Goal: Complete application form: Complete application form

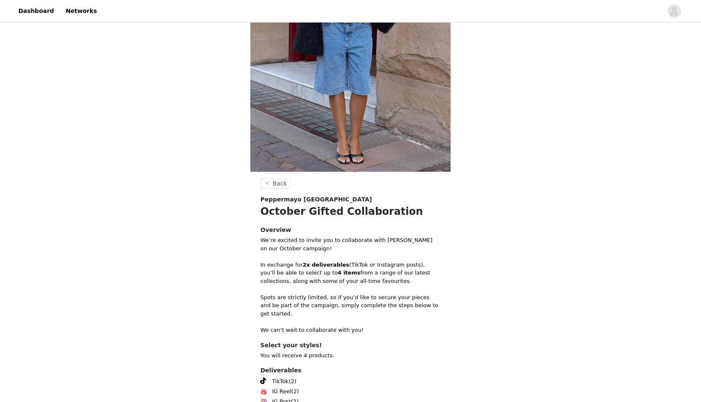
scroll to position [207, 0]
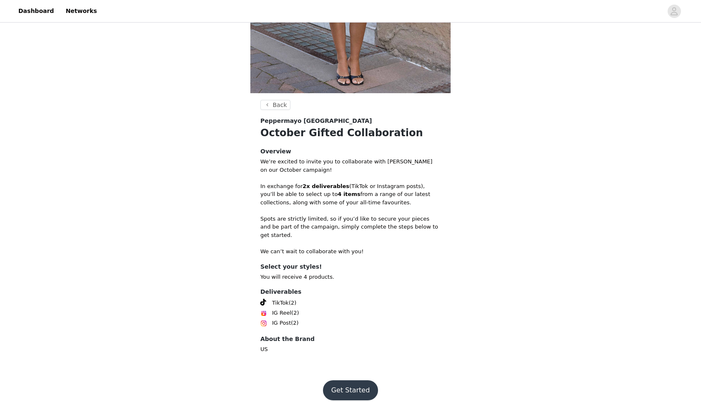
click at [338, 380] on button "Get Started" at bounding box center [351, 390] width 56 height 20
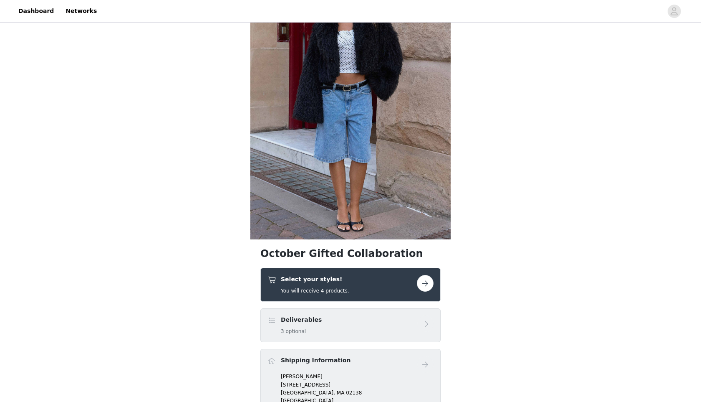
scroll to position [157, 0]
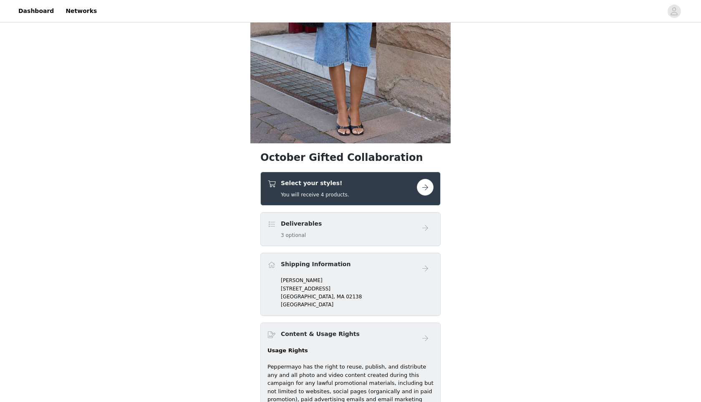
click at [420, 190] on button "button" at bounding box center [425, 187] width 17 height 17
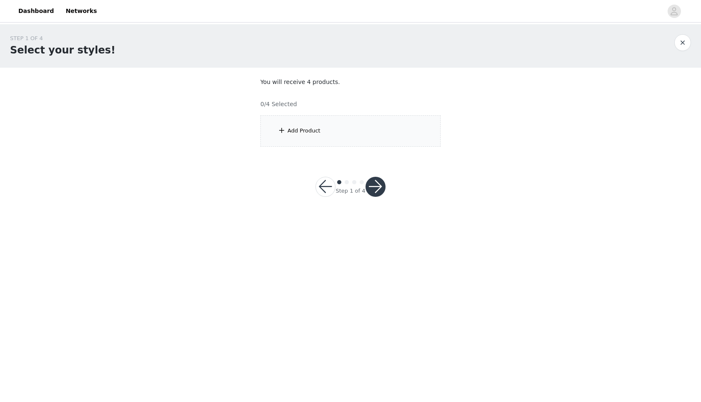
click at [330, 131] on div "Add Product" at bounding box center [351, 130] width 180 height 31
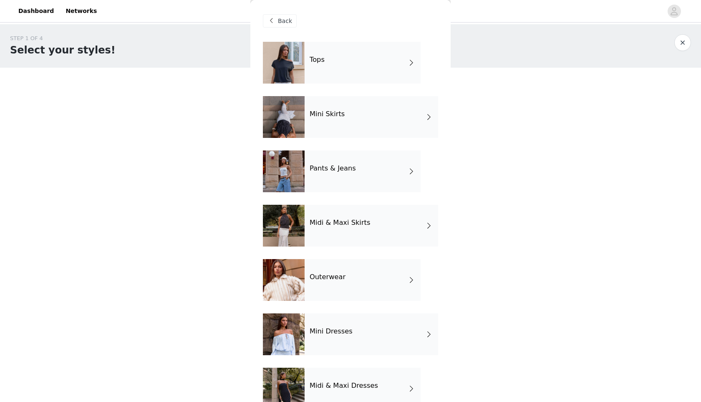
click at [348, 80] on div "Tops" at bounding box center [363, 63] width 116 height 42
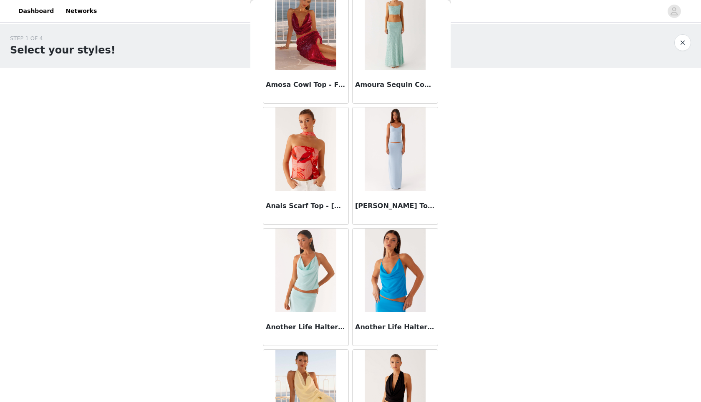
scroll to position [544, 0]
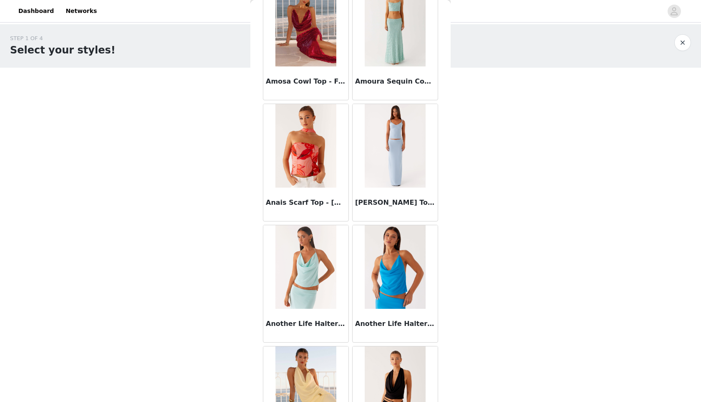
click at [305, 47] on img at bounding box center [306, 24] width 61 height 83
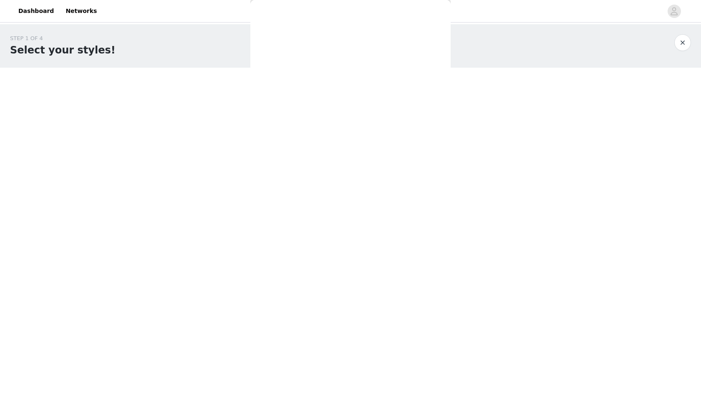
scroll to position [30, 0]
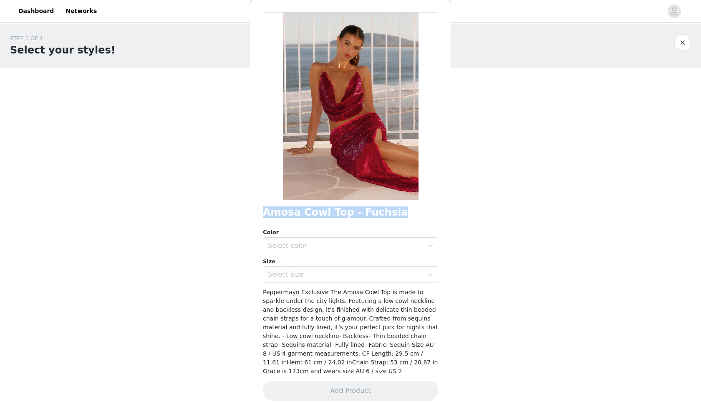
drag, startPoint x: 264, startPoint y: 213, endPoint x: 389, endPoint y: 210, distance: 124.9
click at [389, 210] on div "Amosa Cowl Top - Fuchsia" at bounding box center [350, 212] width 175 height 11
copy h1 "Amosa Cowl Top - Fuchsia"
click at [283, 250] on div "Select color" at bounding box center [348, 246] width 160 height 16
click at [296, 263] on li "Fuchsia" at bounding box center [350, 263] width 175 height 13
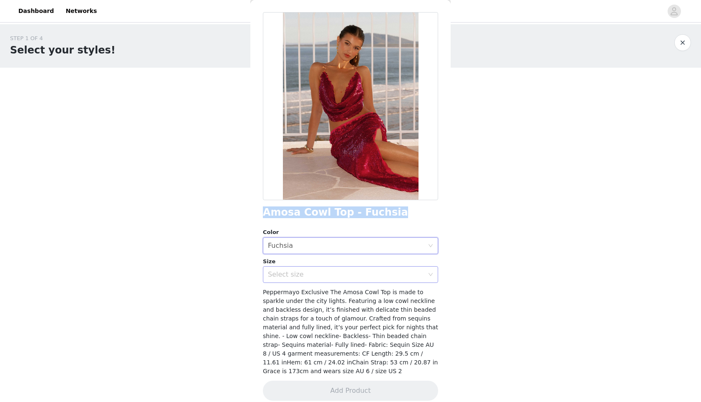
click at [296, 273] on div "Select size" at bounding box center [346, 274] width 156 height 8
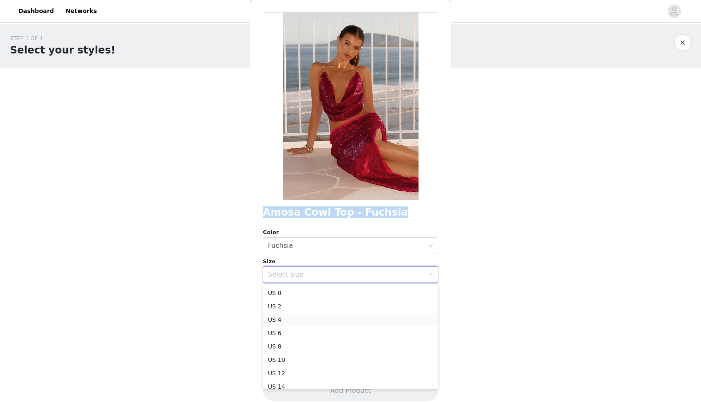
click at [291, 321] on li "US 4" at bounding box center [350, 319] width 175 height 13
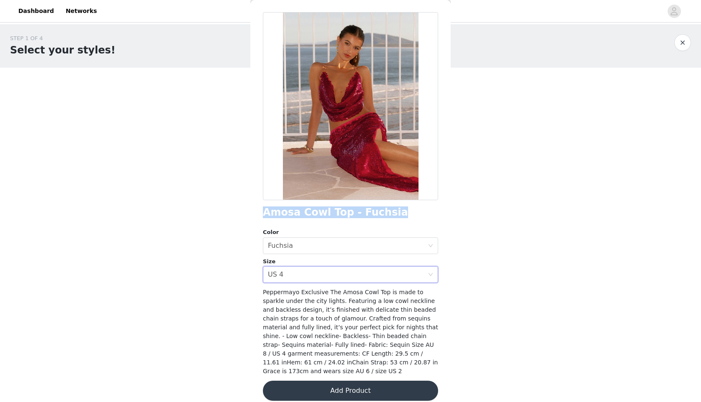
click at [310, 381] on button "Add Product" at bounding box center [350, 390] width 175 height 20
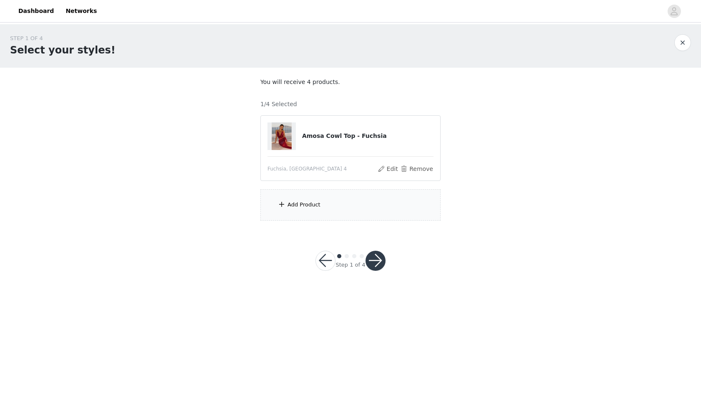
click at [303, 211] on div "Add Product" at bounding box center [351, 204] width 180 height 31
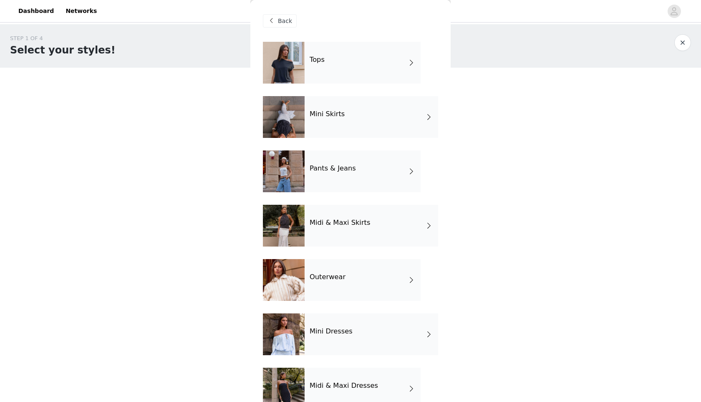
click at [362, 81] on div "Tops" at bounding box center [363, 63] width 116 height 42
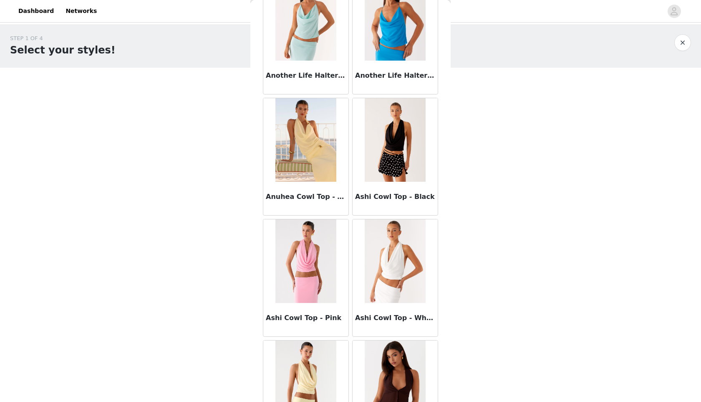
scroll to position [876, 0]
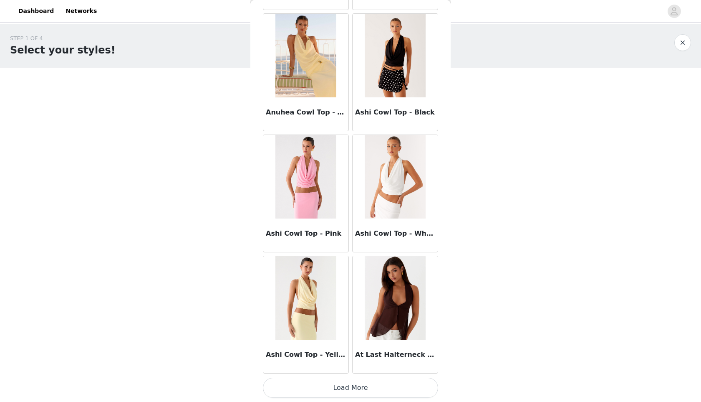
click at [340, 384] on button "Load More" at bounding box center [350, 387] width 175 height 20
click at [354, 381] on button "Load More" at bounding box center [350, 387] width 175 height 20
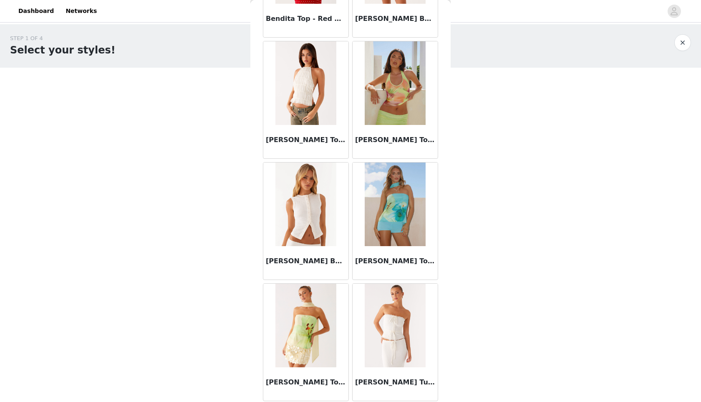
scroll to position [2087, 0]
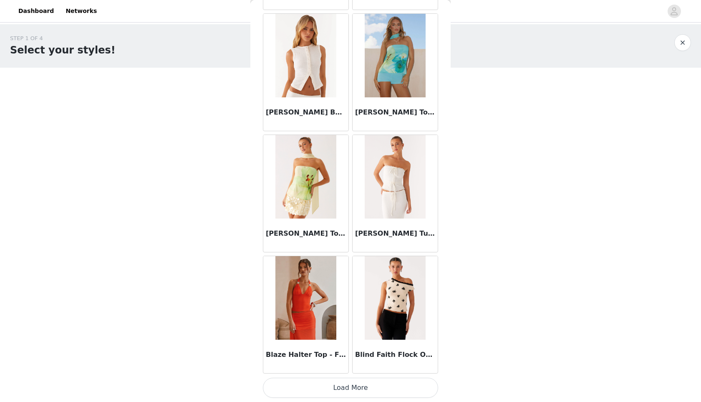
click at [344, 385] on button "Load More" at bounding box center [350, 387] width 175 height 20
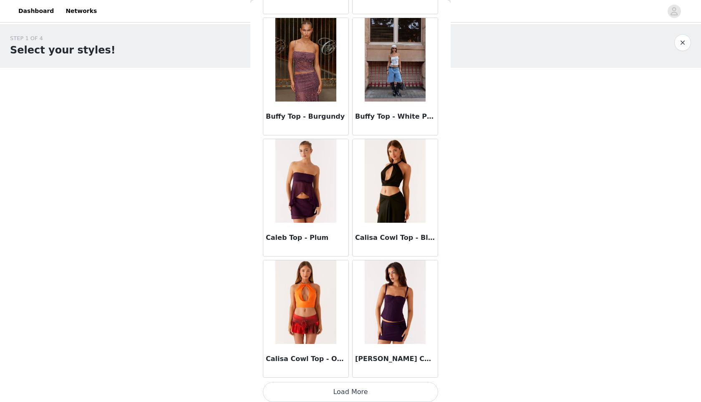
scroll to position [3297, 0]
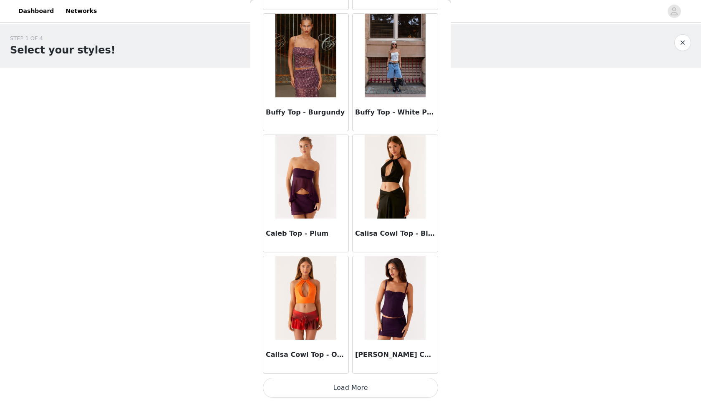
click at [347, 385] on button "Load More" at bounding box center [350, 387] width 175 height 20
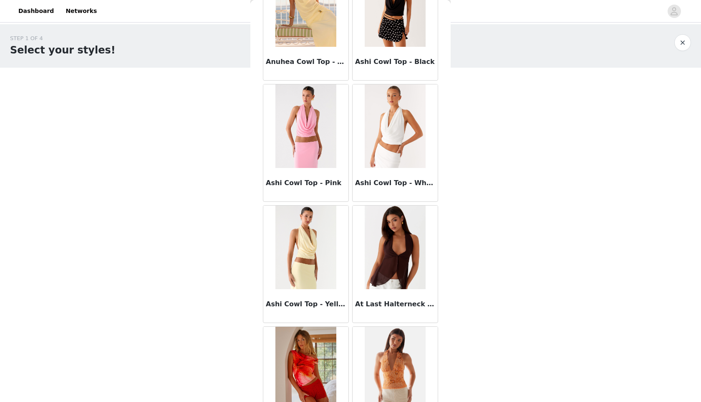
scroll to position [921, 0]
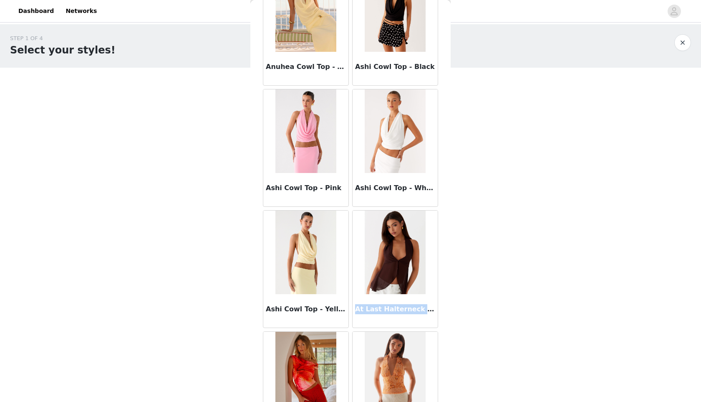
drag, startPoint x: 356, startPoint y: 309, endPoint x: 436, endPoint y: 308, distance: 80.2
click at [436, 308] on div "At Last Halterneck Top - Brown" at bounding box center [395, 310] width 85 height 33
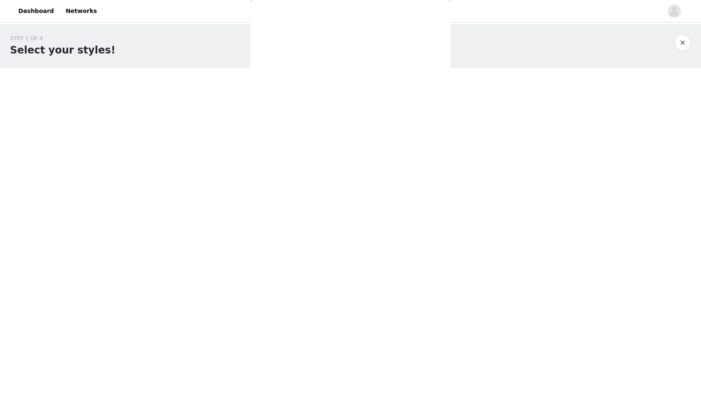
scroll to position [0, 0]
click at [281, 22] on div at bounding box center [350, 201] width 701 height 402
click at [311, 112] on div at bounding box center [350, 201] width 701 height 402
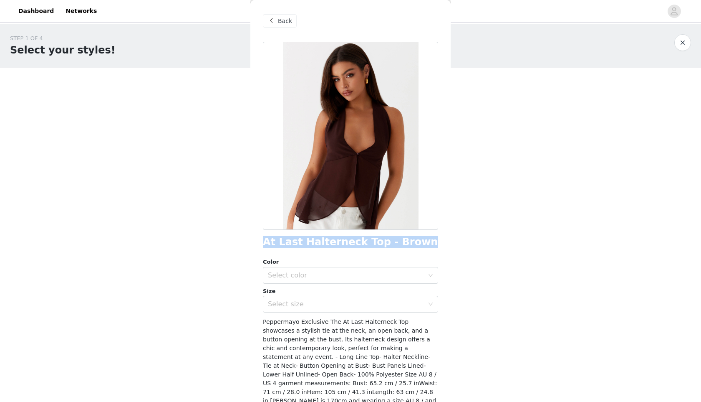
drag, startPoint x: 263, startPoint y: 242, endPoint x: 406, endPoint y: 240, distance: 143.6
click at [406, 240] on div "At Last Halterneck Top - Brown" at bounding box center [350, 241] width 175 height 11
copy h1 "At Last Halterneck Top - Brown"
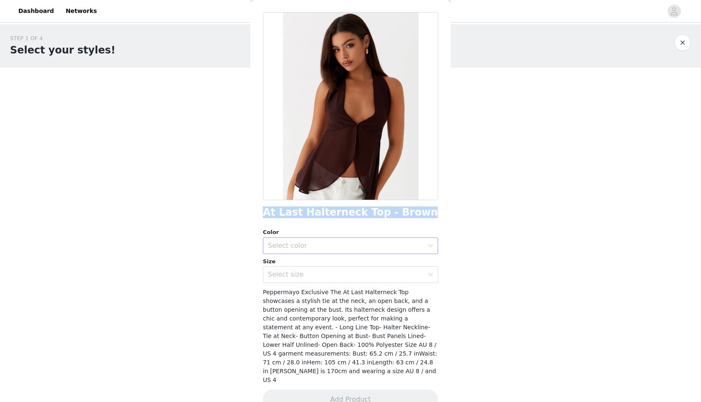
click at [333, 245] on div "Select color" at bounding box center [346, 245] width 156 height 8
click at [297, 261] on li "Brown" at bounding box center [350, 263] width 175 height 13
click at [300, 273] on div "Select size" at bounding box center [346, 274] width 156 height 8
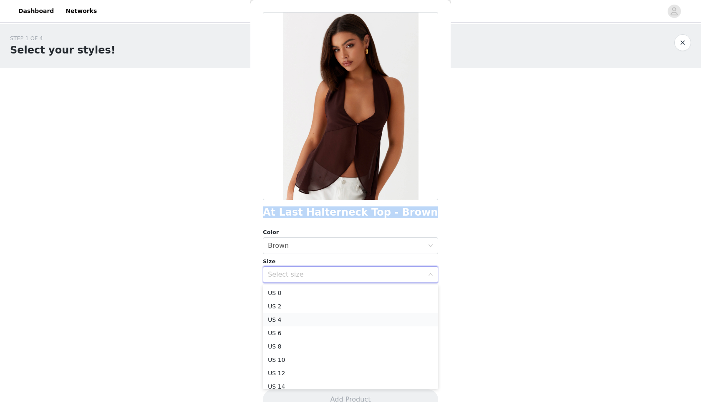
click at [295, 316] on li "US 4" at bounding box center [350, 319] width 175 height 13
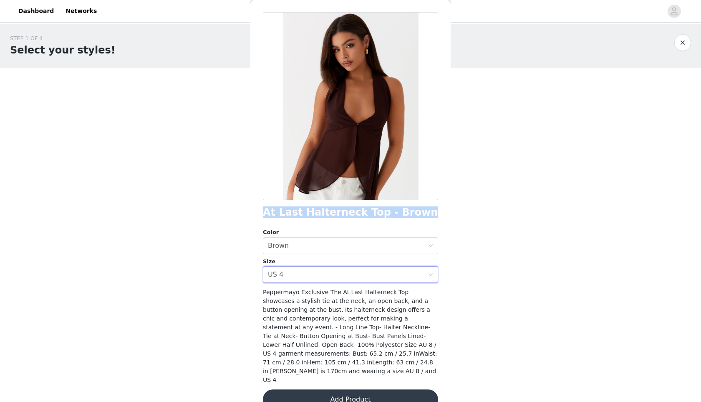
click at [316, 389] on button "Add Product" at bounding box center [350, 399] width 175 height 20
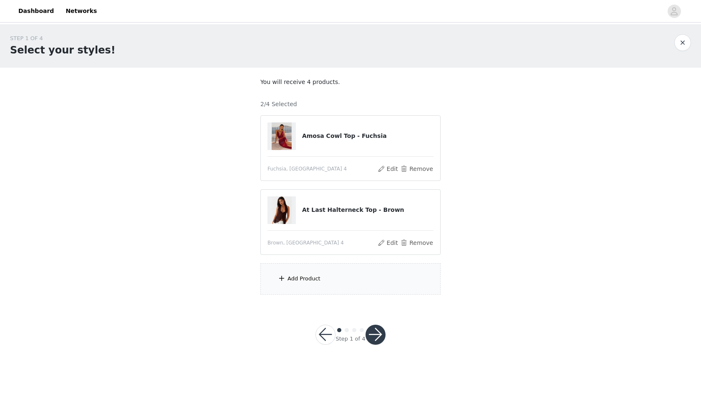
click at [326, 278] on div "Add Product" at bounding box center [351, 278] width 180 height 31
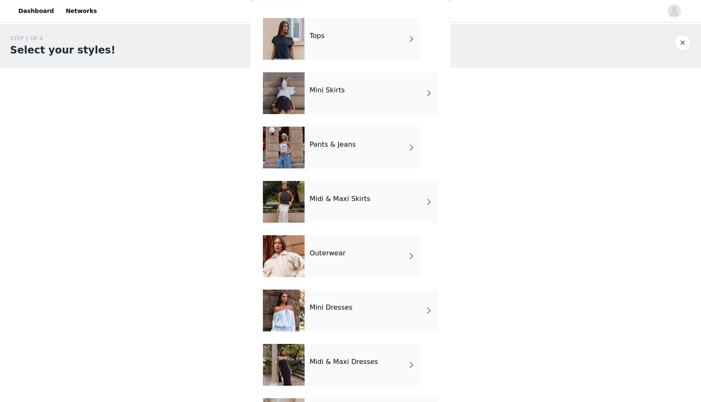
scroll to position [74, 0]
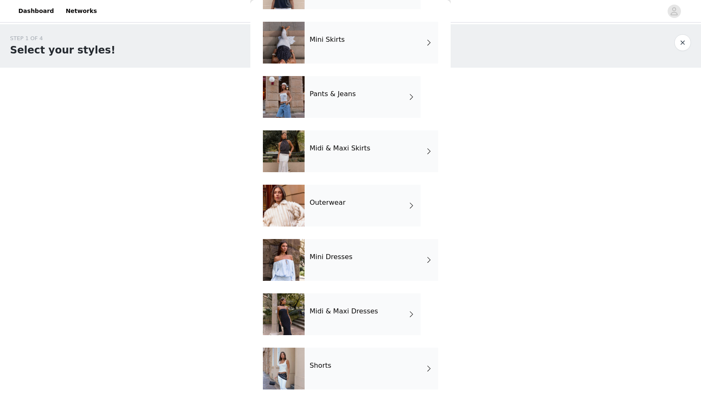
click at [363, 215] on div "Outerwear" at bounding box center [363, 206] width 116 height 42
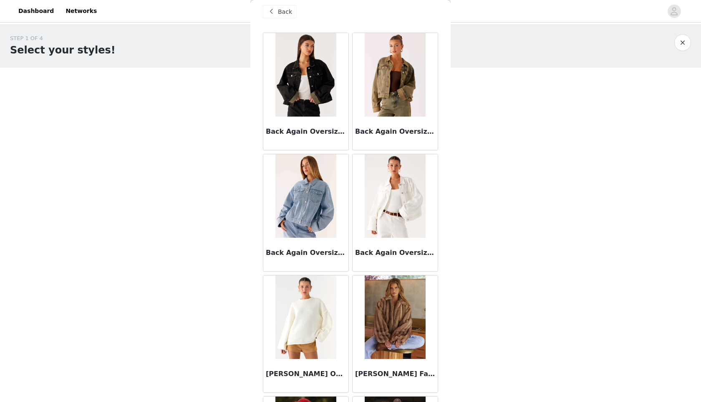
scroll to position [0, 0]
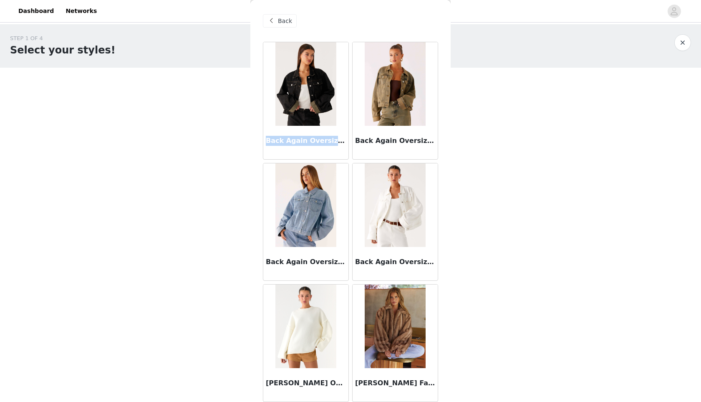
drag, startPoint x: 267, startPoint y: 141, endPoint x: 337, endPoint y: 141, distance: 69.7
click at [337, 141] on h3 "Back Again Oversized Denim Jacket - Acid Charcoal" at bounding box center [306, 141] width 80 height 10
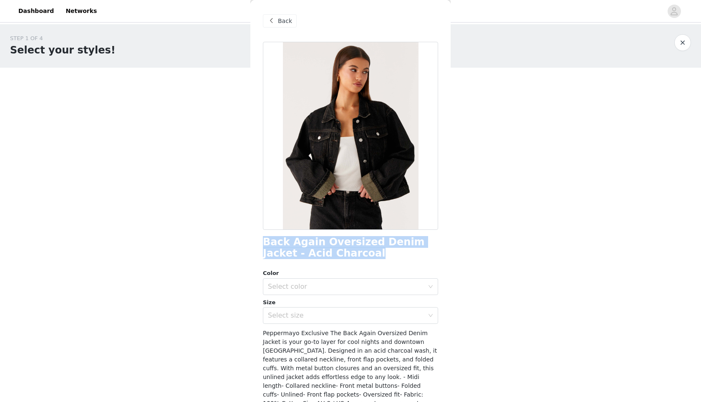
drag, startPoint x: 264, startPoint y: 245, endPoint x: 331, endPoint y: 249, distance: 67.8
click at [331, 249] on h1 "Back Again Oversized Denim Jacket - Acid Charcoal" at bounding box center [350, 247] width 175 height 23
copy h1 "Back Again Oversized Denim Jacket - Acid Charcoal"
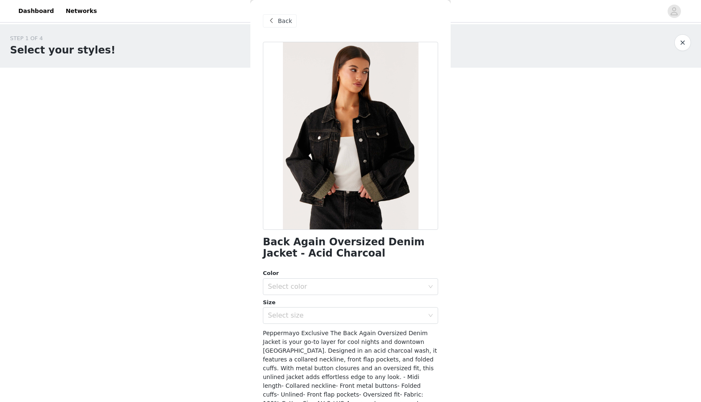
click at [273, 21] on span at bounding box center [271, 21] width 10 height 10
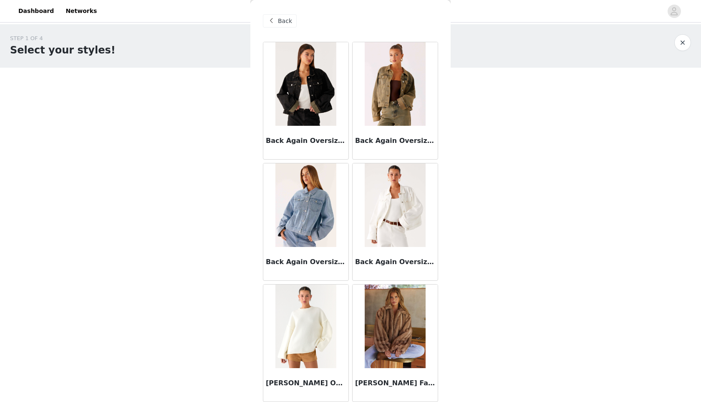
click at [408, 252] on div "Back Again Oversized Denim Jacket - White" at bounding box center [395, 263] width 85 height 33
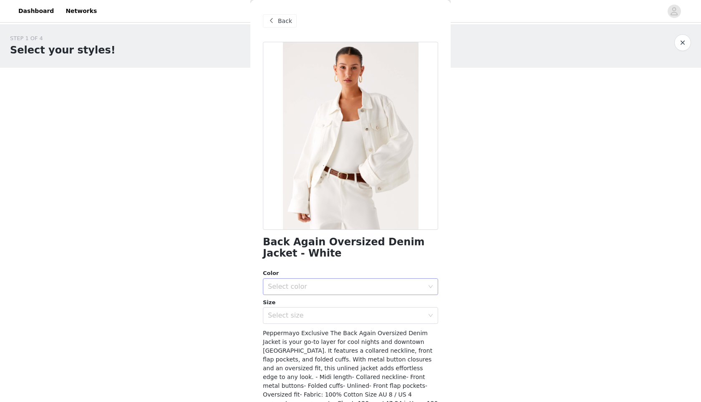
click at [321, 283] on div "Select color" at bounding box center [346, 286] width 156 height 8
click at [319, 305] on li "White" at bounding box center [350, 304] width 175 height 13
click at [319, 324] on div "Back Again Oversized Denim Jacket - White Color Select color White Size Select …" at bounding box center [350, 251] width 175 height 418
click at [311, 319] on div "Select size" at bounding box center [346, 315] width 156 height 8
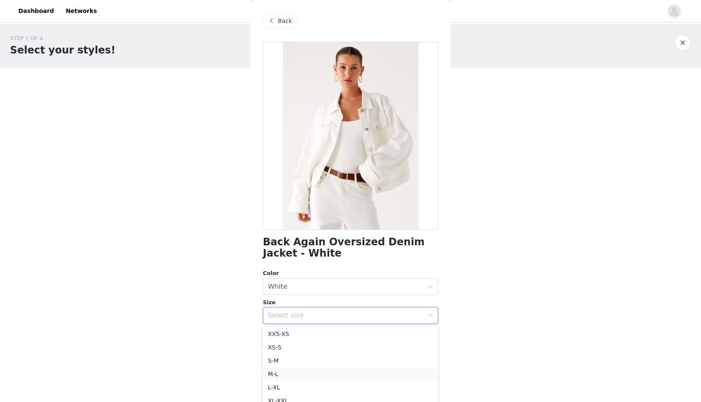
click at [305, 369] on li "M-L" at bounding box center [350, 373] width 175 height 13
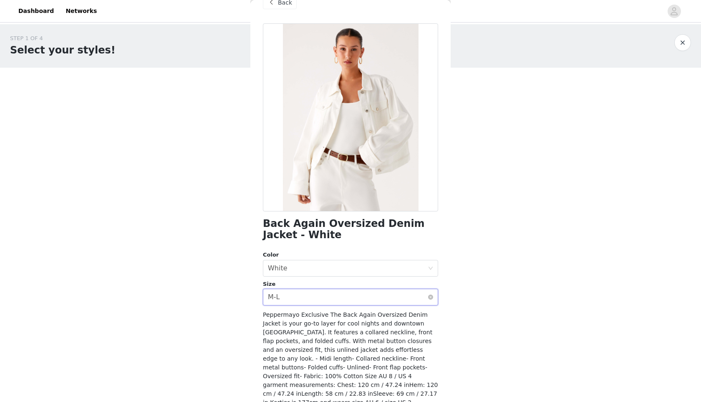
scroll to position [50, 0]
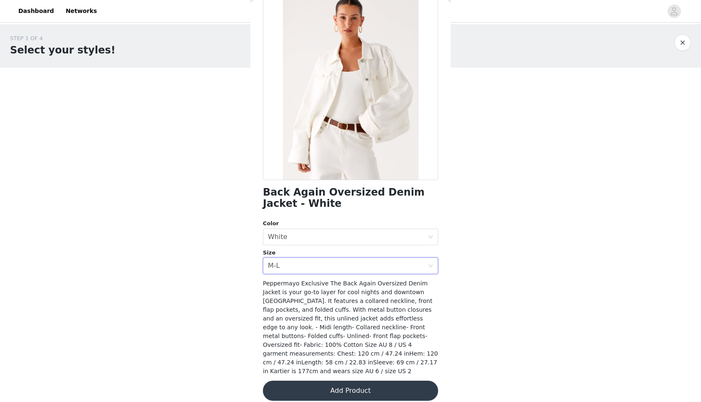
click at [358, 380] on button "Add Product" at bounding box center [350, 390] width 175 height 20
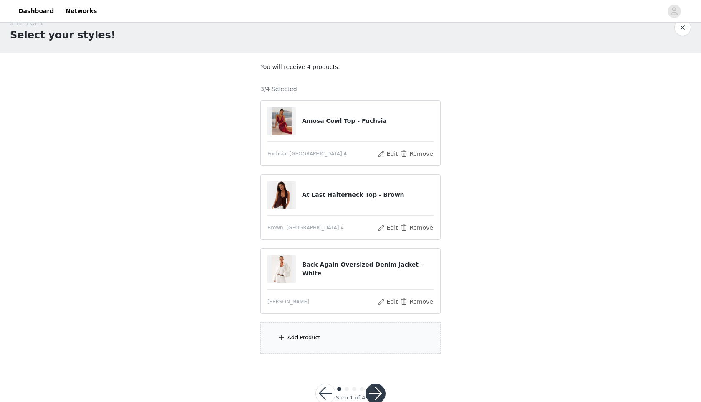
scroll to position [16, 0]
click at [314, 341] on div "Add Product" at bounding box center [351, 336] width 180 height 31
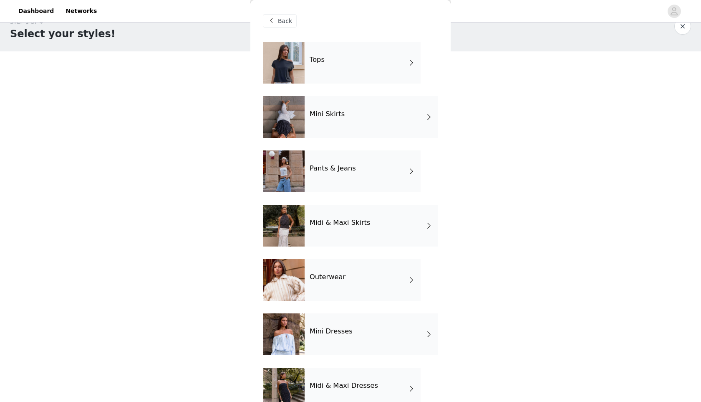
click at [353, 160] on div "Pants & Jeans" at bounding box center [363, 171] width 116 height 42
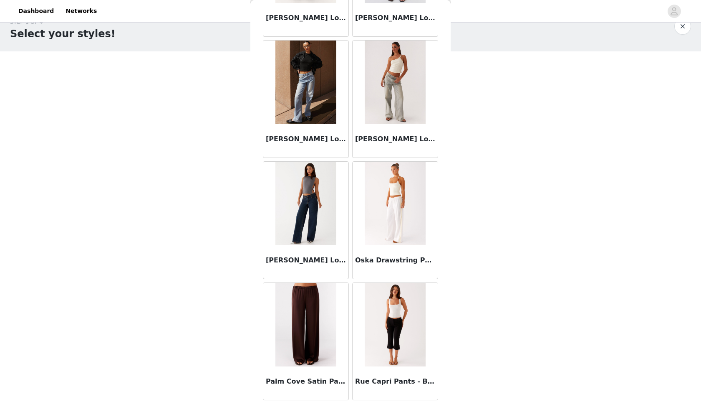
scroll to position [36, 0]
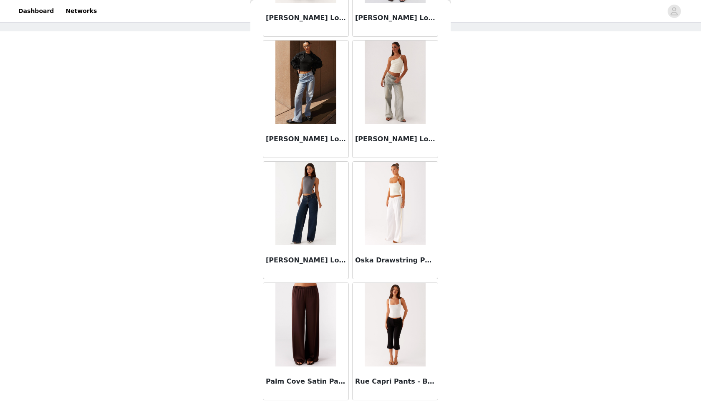
click at [313, 219] on img at bounding box center [306, 203] width 61 height 83
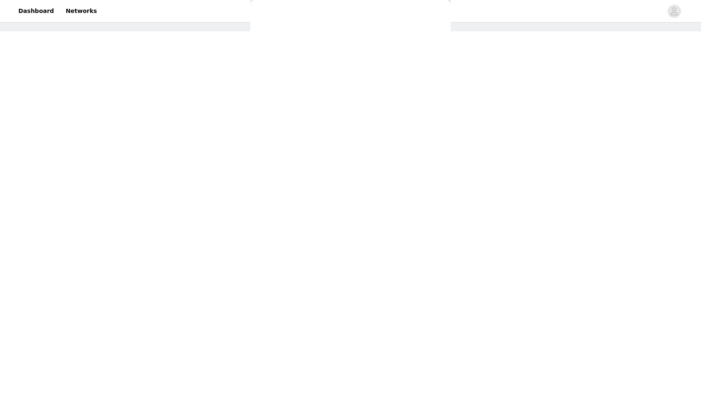
scroll to position [50, 0]
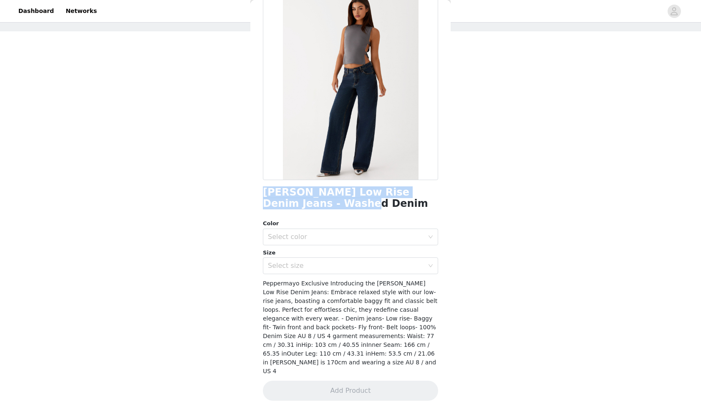
drag, startPoint x: 263, startPoint y: 192, endPoint x: 335, endPoint y: 204, distance: 73.7
click at [335, 204] on h1 "[PERSON_NAME] Low Rise Denim Jeans - Washed Denim" at bounding box center [350, 198] width 175 height 23
copy h1 "[PERSON_NAME] Low Rise Denim Jeans - Washed Denim"
click at [306, 233] on div "Select color" at bounding box center [346, 237] width 156 height 8
click at [287, 252] on li "Washed Denim" at bounding box center [350, 254] width 175 height 13
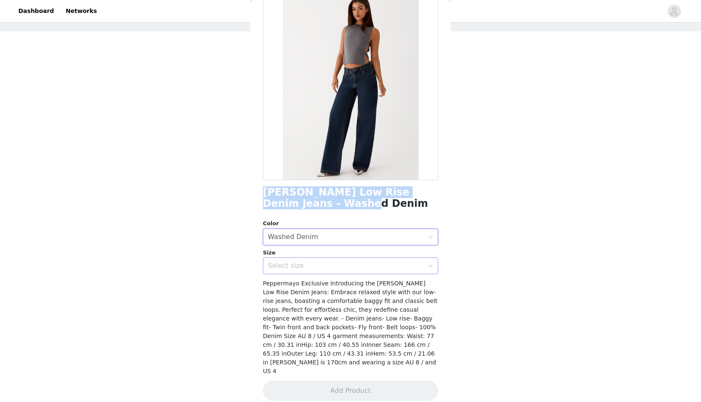
click at [294, 266] on div "Select size" at bounding box center [346, 265] width 156 height 8
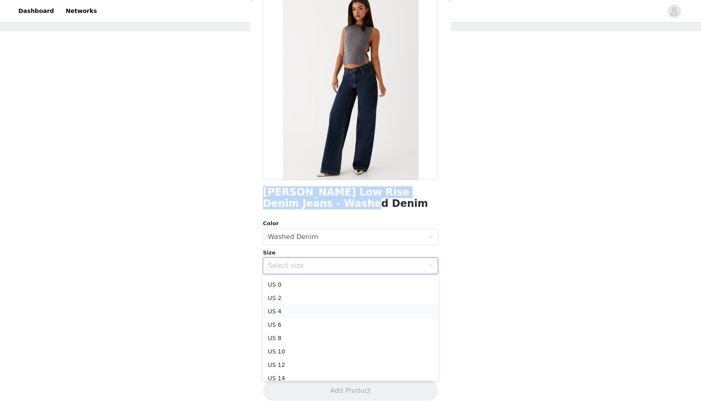
click at [288, 311] on li "US 4" at bounding box center [350, 310] width 175 height 13
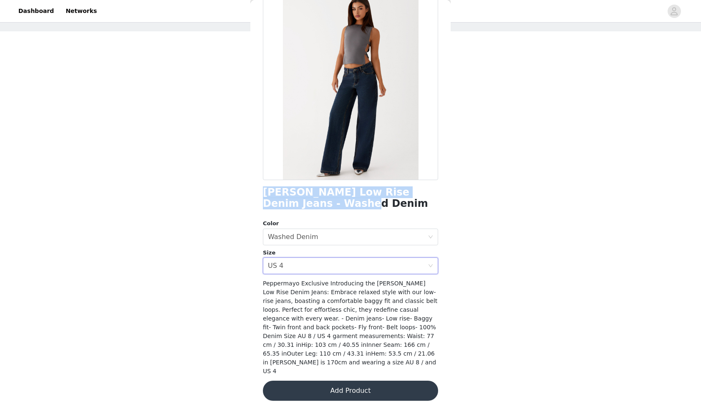
click at [313, 380] on button "Add Product" at bounding box center [350, 390] width 175 height 20
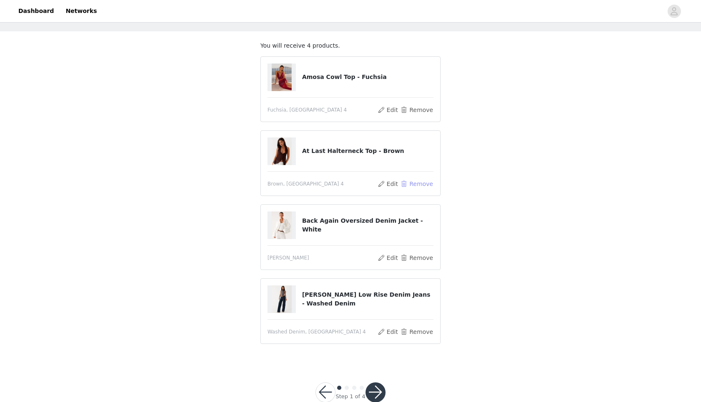
click at [410, 185] on button "Remove" at bounding box center [416, 184] width 33 height 10
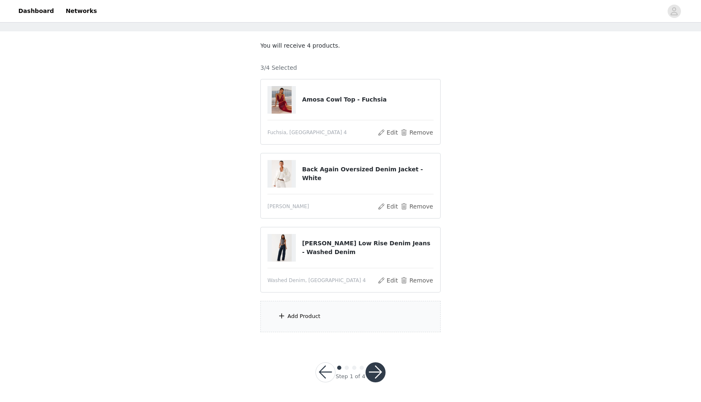
click at [308, 316] on div "Add Product" at bounding box center [304, 316] width 33 height 8
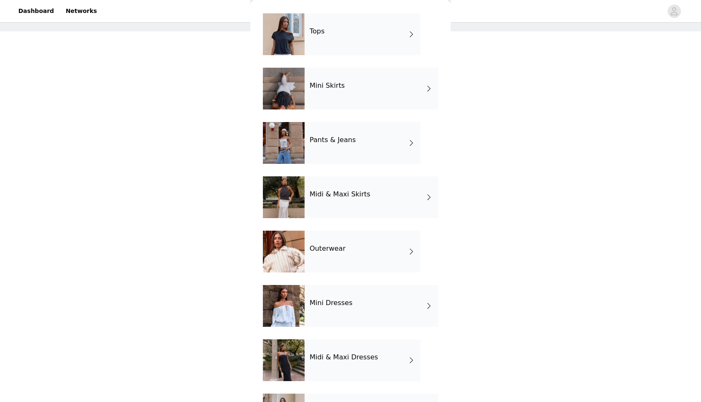
scroll to position [38, 0]
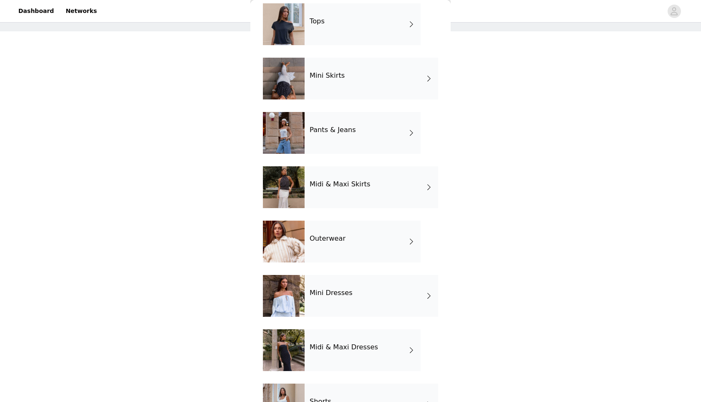
click at [356, 342] on div "Midi & Maxi Dresses" at bounding box center [363, 350] width 116 height 42
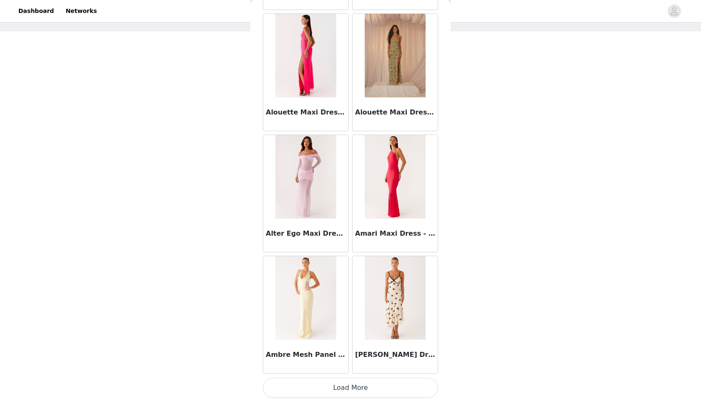
scroll to position [0, 0]
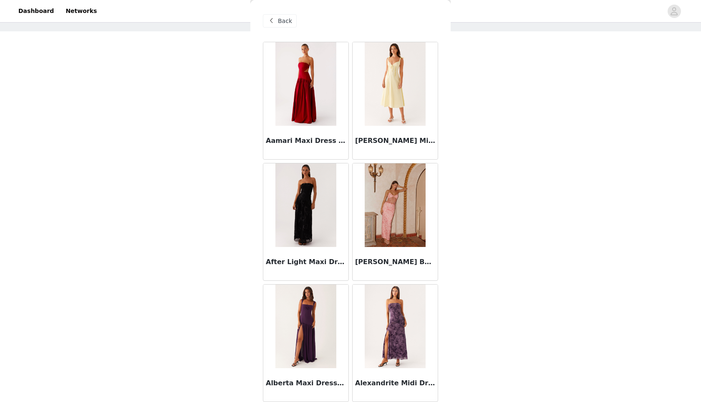
click at [283, 18] on span "Back" at bounding box center [285, 21] width 14 height 9
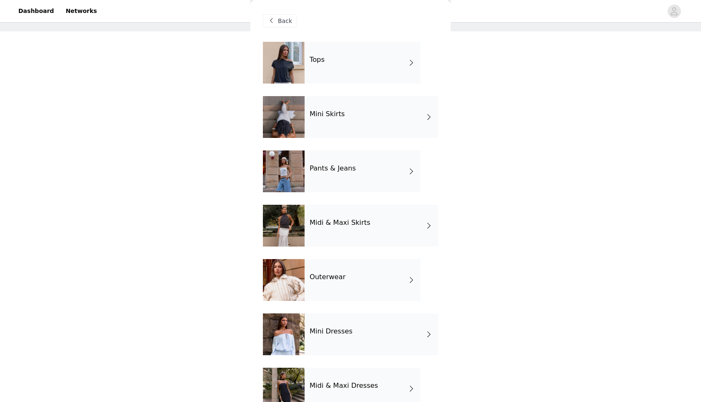
scroll to position [74, 0]
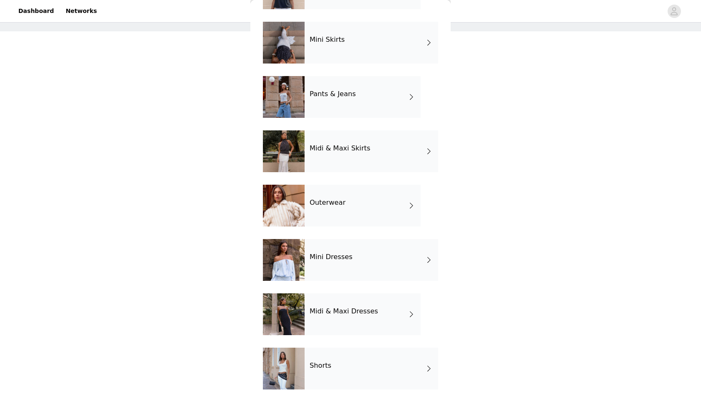
click at [356, 164] on div "Midi & Maxi Skirts" at bounding box center [372, 151] width 134 height 42
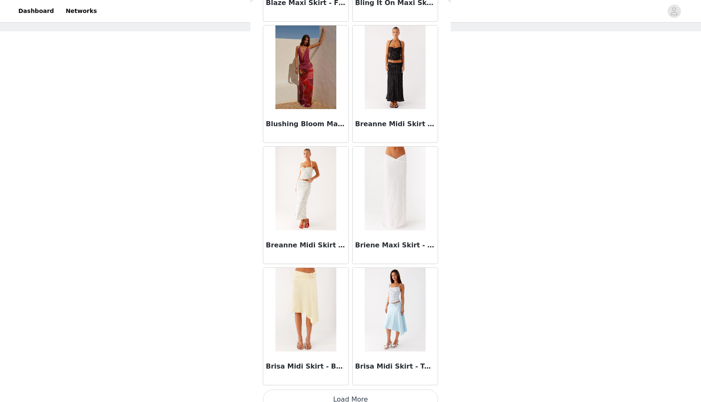
scroll to position [865, 0]
drag, startPoint x: 355, startPoint y: 245, endPoint x: 433, endPoint y: 243, distance: 78.5
click at [433, 243] on div "Briene Maxi Skirt - White" at bounding box center [395, 246] width 85 height 33
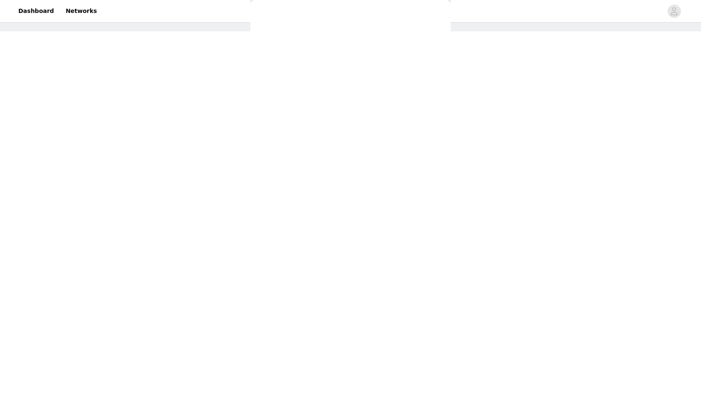
scroll to position [0, 0]
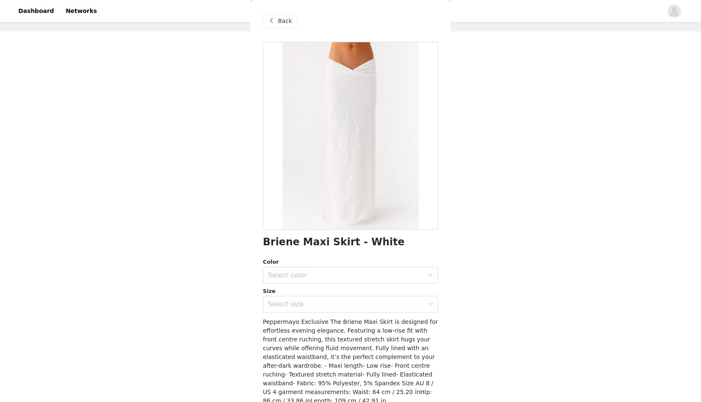
click at [288, 22] on span "Back" at bounding box center [285, 21] width 14 height 9
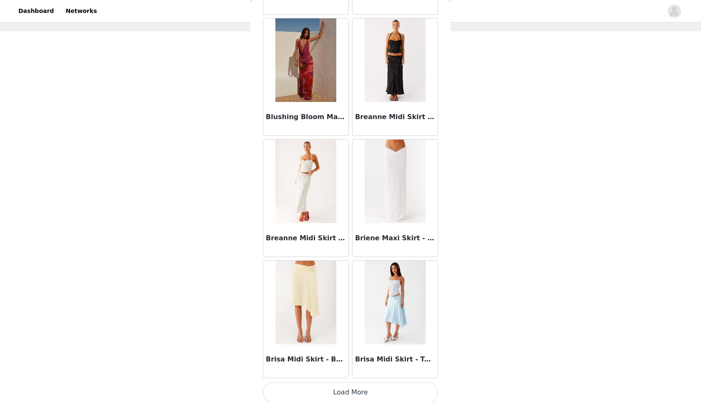
scroll to position [876, 0]
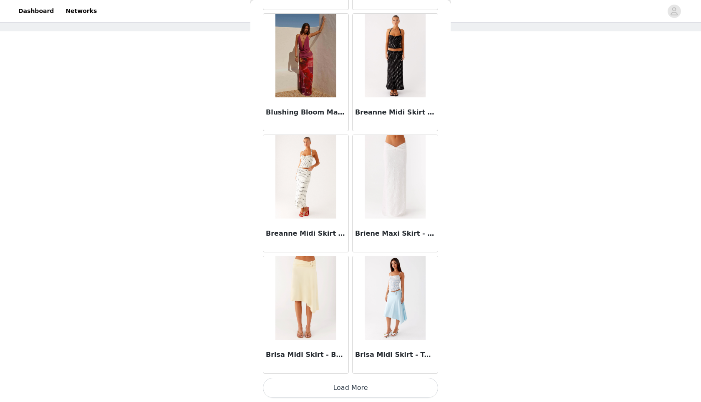
click at [342, 387] on button "Load More" at bounding box center [350, 387] width 175 height 20
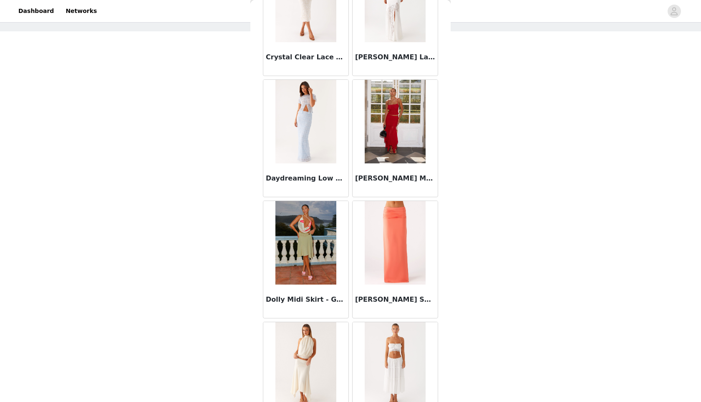
scroll to position [2087, 0]
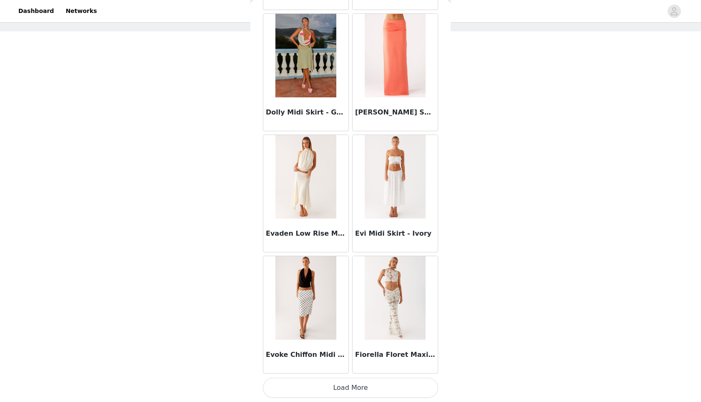
click at [356, 383] on button "Load More" at bounding box center [350, 387] width 175 height 20
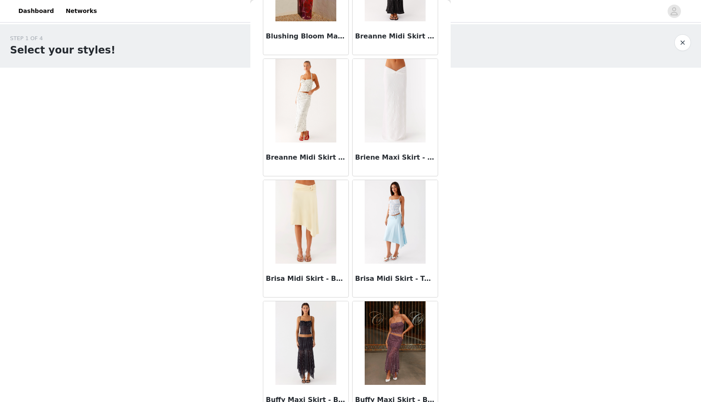
scroll to position [0, 0]
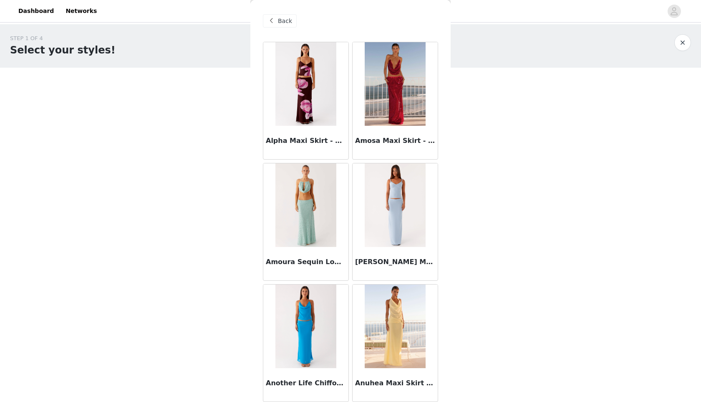
click at [282, 25] on span "Back" at bounding box center [285, 21] width 14 height 9
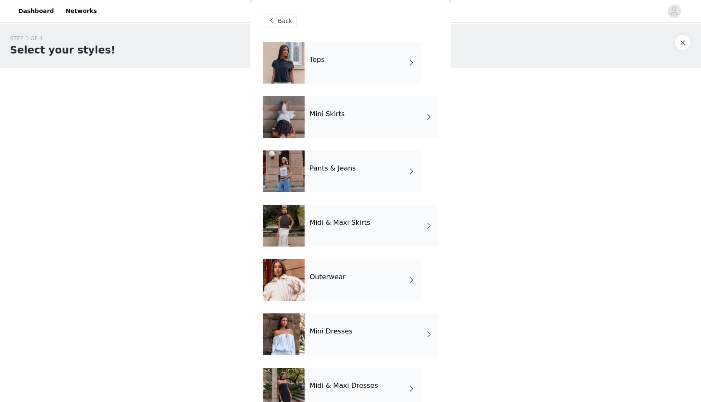
click at [352, 337] on div "Mini Dresses" at bounding box center [372, 334] width 134 height 42
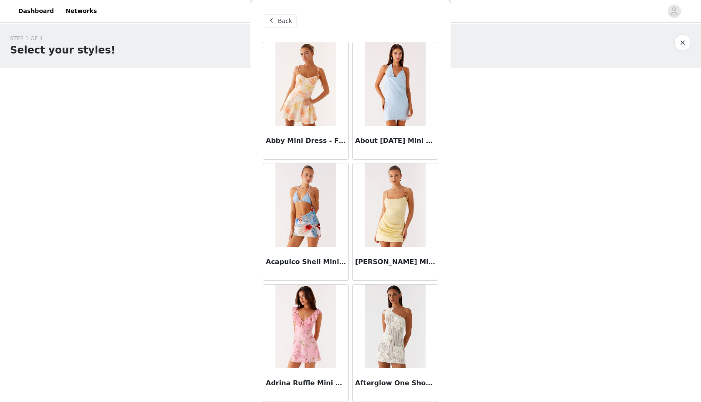
click at [540, 182] on div "STEP 1 OF 4 Select your styles! You will receive 4 products. 3/4 Selected Amosa…" at bounding box center [350, 201] width 701 height 354
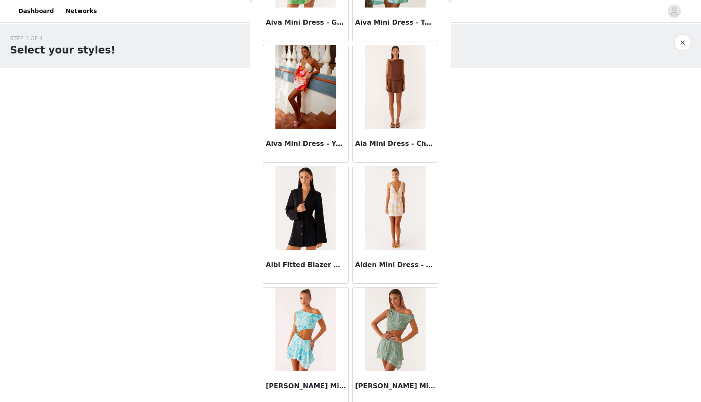
scroll to position [580, 0]
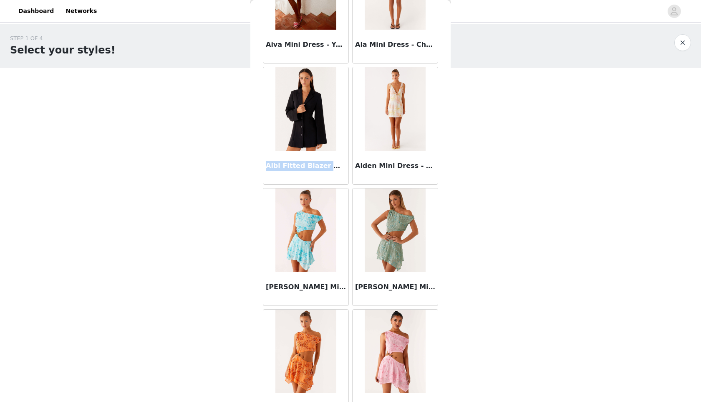
drag, startPoint x: 266, startPoint y: 164, endPoint x: 344, endPoint y: 166, distance: 78.9
click at [344, 166] on h3 "Albi Fitted Blazer Mini Dress - Black" at bounding box center [306, 166] width 80 height 10
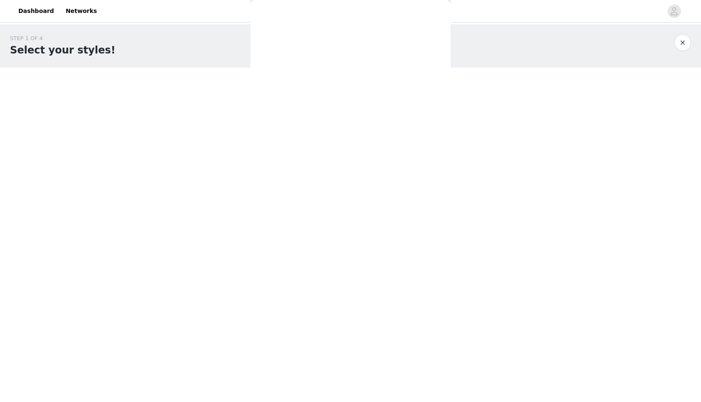
copy h3 "Albi Fitted Blazer Mini Dr"
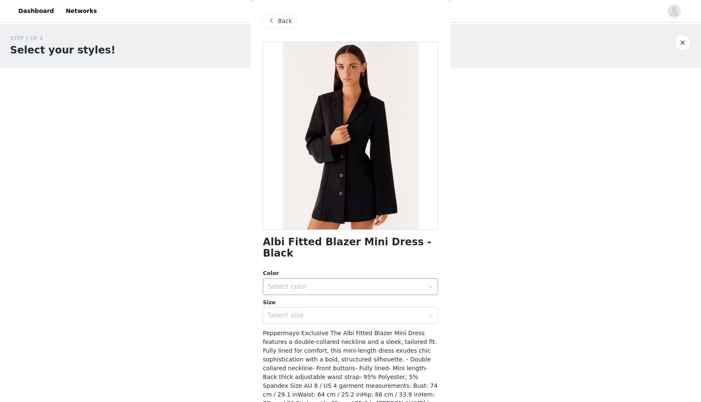
click at [326, 282] on div "Select color" at bounding box center [346, 286] width 156 height 8
click at [304, 288] on li "Black" at bounding box center [350, 293] width 175 height 13
click at [317, 311] on div "Select size" at bounding box center [346, 315] width 156 height 8
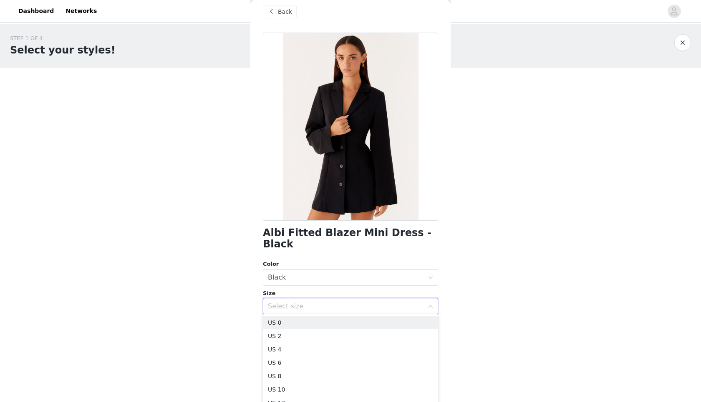
scroll to position [10, 0]
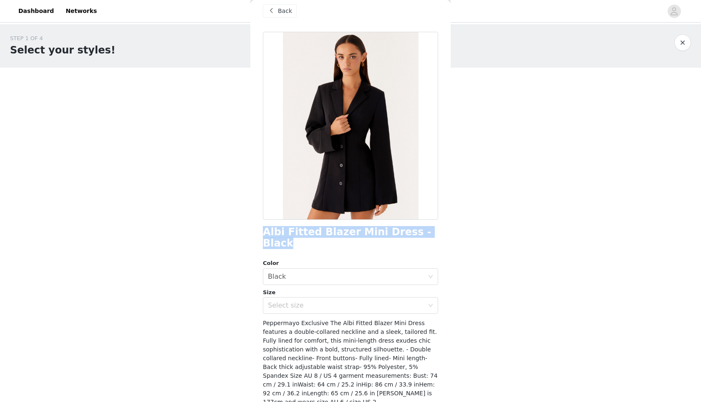
drag, startPoint x: 263, startPoint y: 233, endPoint x: 430, endPoint y: 235, distance: 166.6
click at [430, 235] on div "Albi Fitted Blazer Mini Dress - Black" at bounding box center [350, 237] width 175 height 23
copy h1 "Albi Fitted Blazer Mini Dress - Black"
click at [300, 288] on div "Size" at bounding box center [350, 292] width 175 height 8
click at [300, 301] on div "Select size" at bounding box center [346, 305] width 156 height 8
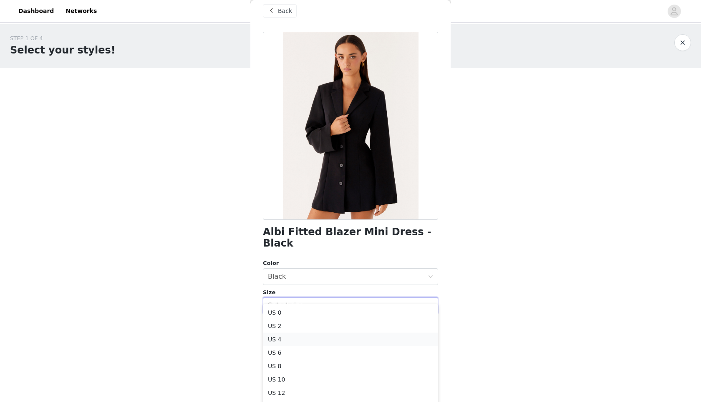
click at [294, 339] on li "US 4" at bounding box center [350, 338] width 175 height 13
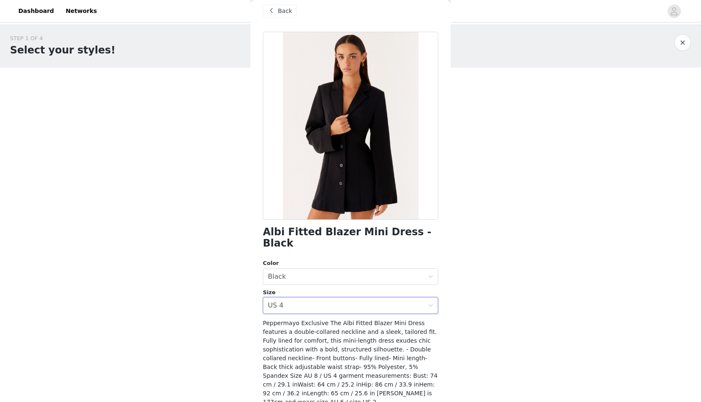
scroll to position [30, 0]
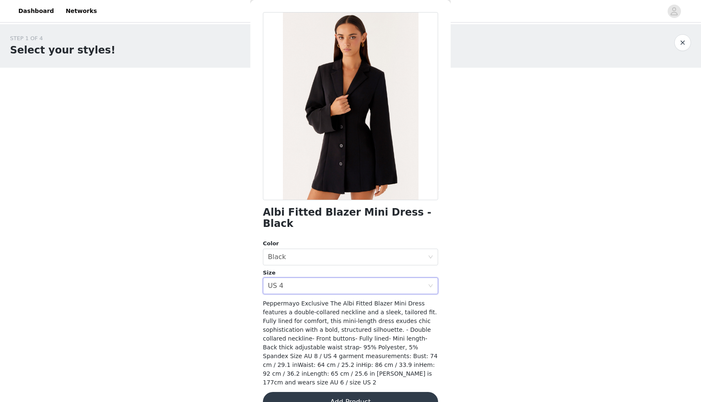
click at [319, 392] on button "Add Product" at bounding box center [350, 402] width 175 height 20
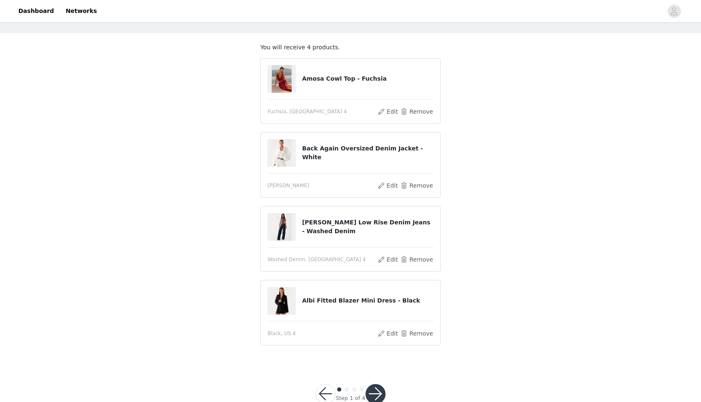
scroll to position [43, 0]
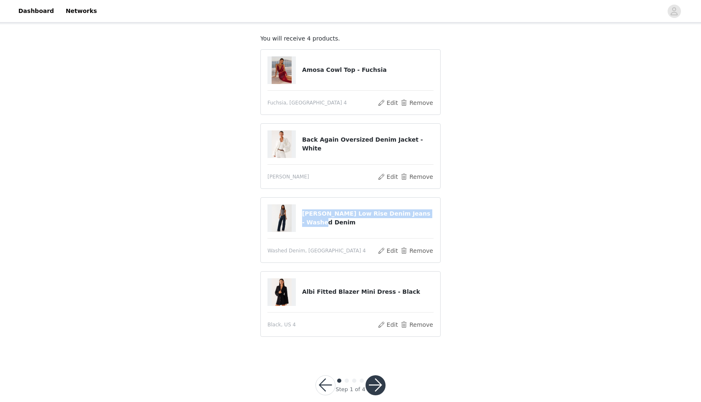
drag, startPoint x: 303, startPoint y: 215, endPoint x: 331, endPoint y: 222, distance: 29.3
click at [331, 222] on h4 "[PERSON_NAME] Low Rise Denim Jeans - Washed Denim" at bounding box center [368, 218] width 132 height 18
copy h4 "[PERSON_NAME] Low Rise Denim Jeans - Washed Denim"
click at [330, 229] on div "[PERSON_NAME] Low Rise Denim Jeans - Washed Denim" at bounding box center [351, 218] width 166 height 28
drag, startPoint x: 303, startPoint y: 71, endPoint x: 389, endPoint y: 71, distance: 86.0
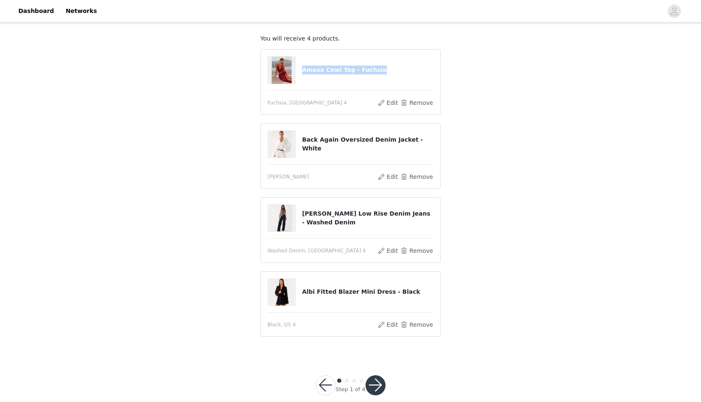
click at [389, 71] on h4 "Amosa Cowl Top - Fuchsia" at bounding box center [368, 70] width 132 height 9
copy h4 "Amosa Cowl Top - Fuchsia"
click at [210, 161] on div "STEP 1 OF 4 Select your styles! You will receive 4 products. Amosa Cowl Top - F…" at bounding box center [350, 168] width 701 height 374
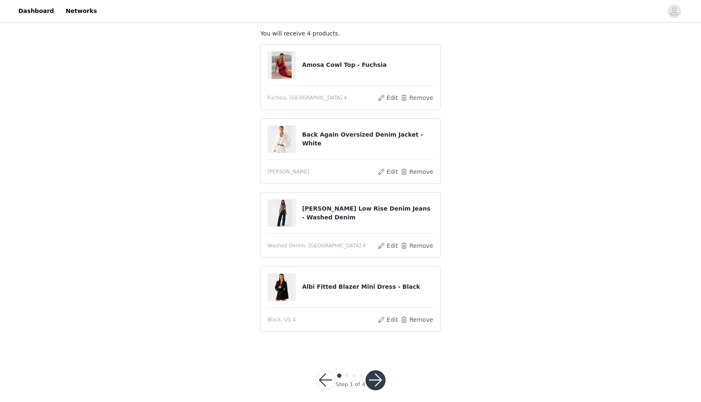
scroll to position [50, 0]
click at [374, 380] on button "button" at bounding box center [376, 379] width 20 height 20
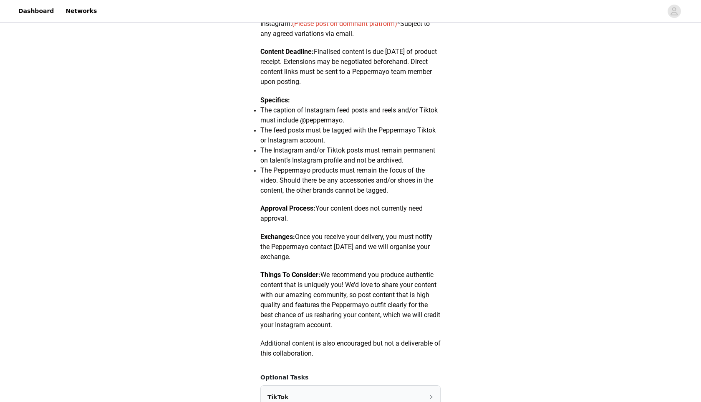
scroll to position [402, 0]
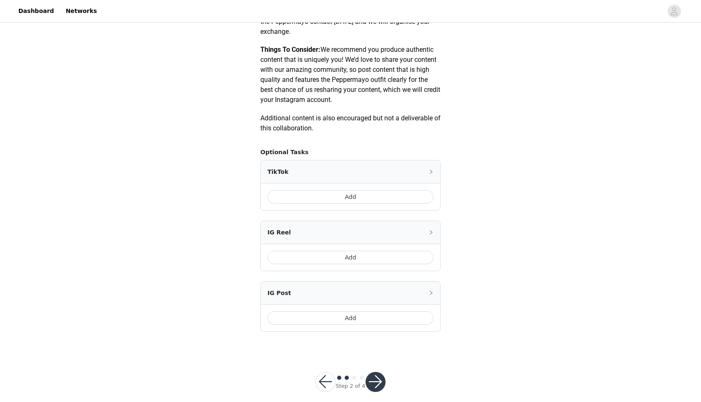
click at [381, 202] on button "Add" at bounding box center [351, 196] width 166 height 13
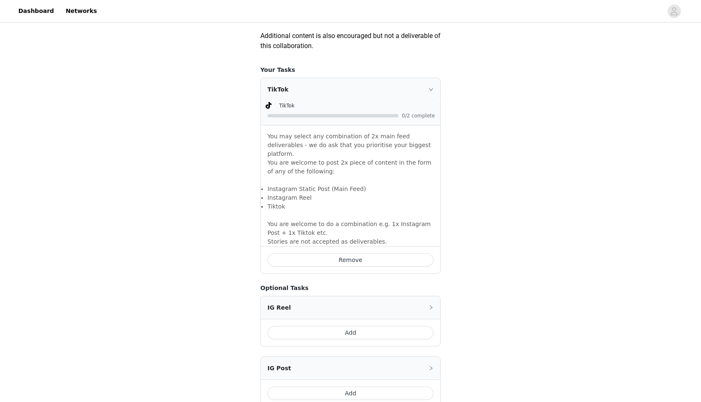
scroll to position [533, 0]
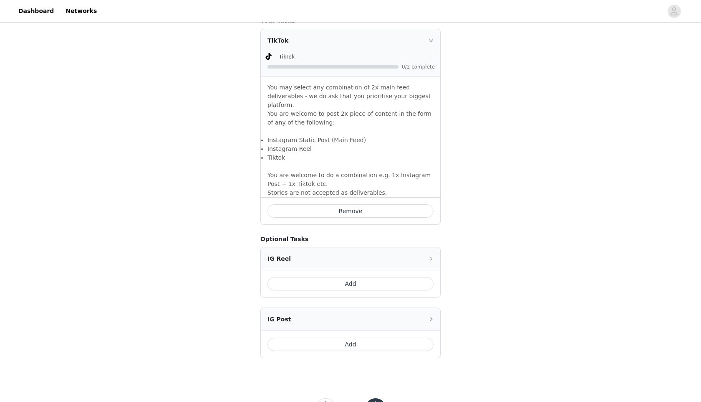
click at [304, 277] on button "Add" at bounding box center [351, 283] width 166 height 13
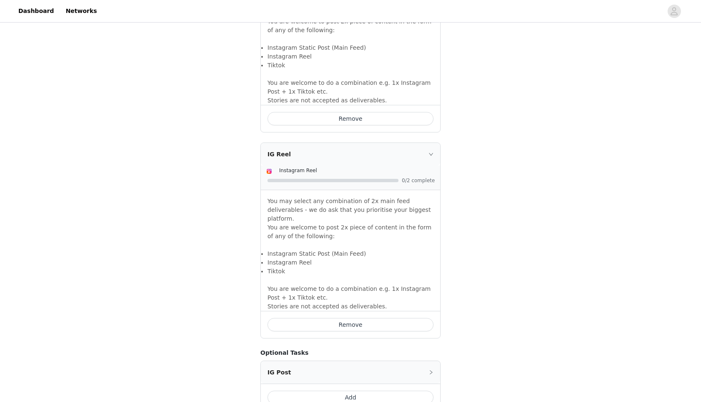
scroll to position [697, 0]
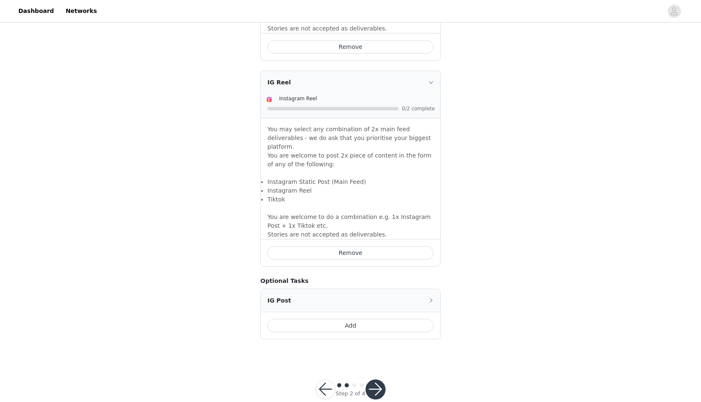
click at [372, 379] on button "button" at bounding box center [376, 389] width 20 height 20
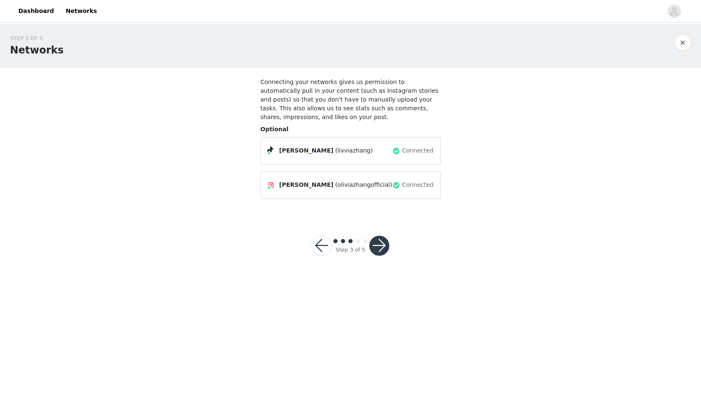
click at [380, 239] on button "button" at bounding box center [379, 245] width 20 height 20
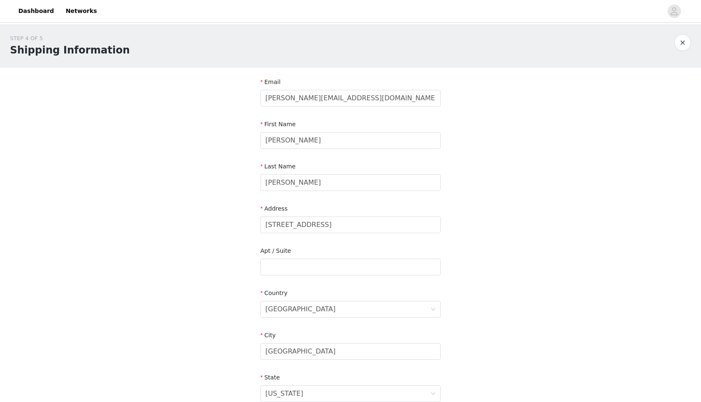
scroll to position [167, 0]
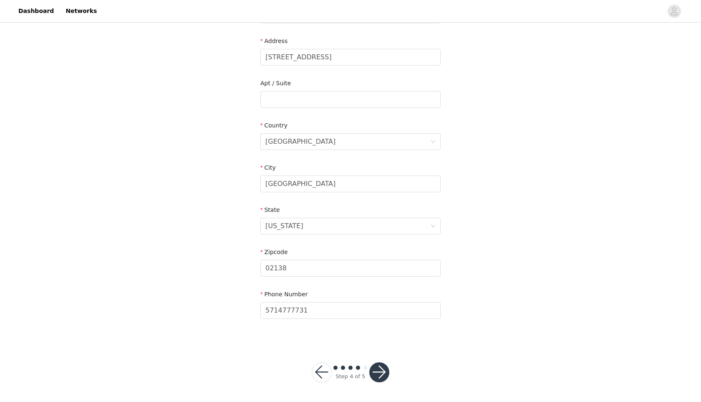
click at [378, 379] on button "button" at bounding box center [379, 372] width 20 height 20
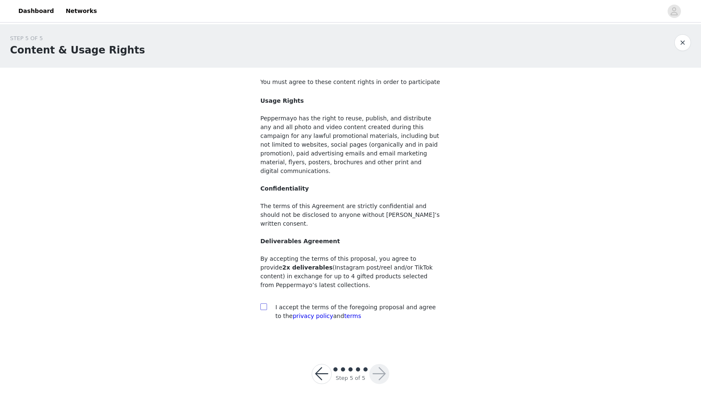
click at [266, 303] on input "checkbox" at bounding box center [264, 306] width 6 height 6
checkbox input "true"
click at [379, 364] on button "button" at bounding box center [379, 374] width 20 height 20
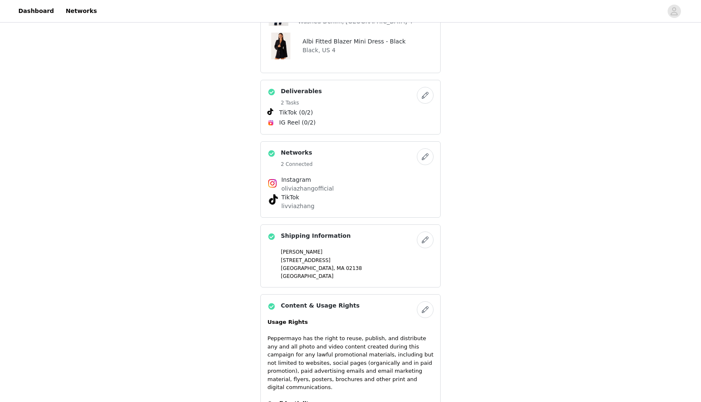
scroll to position [620, 0]
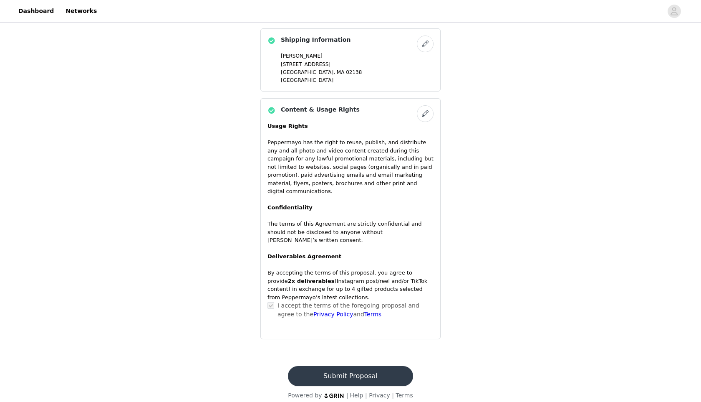
click at [331, 366] on button "Submit Proposal" at bounding box center [350, 376] width 125 height 20
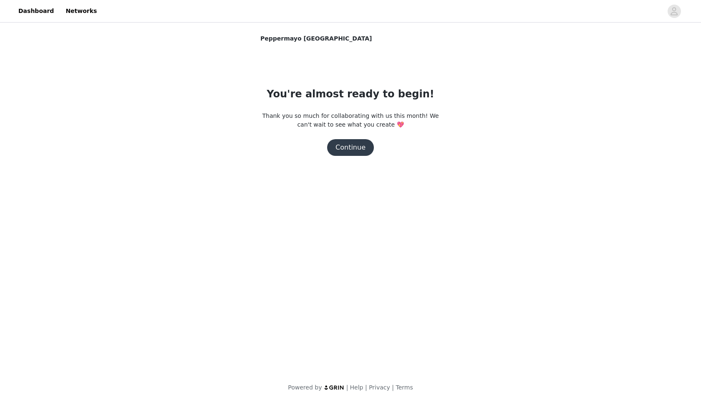
scroll to position [0, 0]
click at [347, 152] on button "Continue" at bounding box center [350, 147] width 47 height 17
